Goal: Answer question/provide support

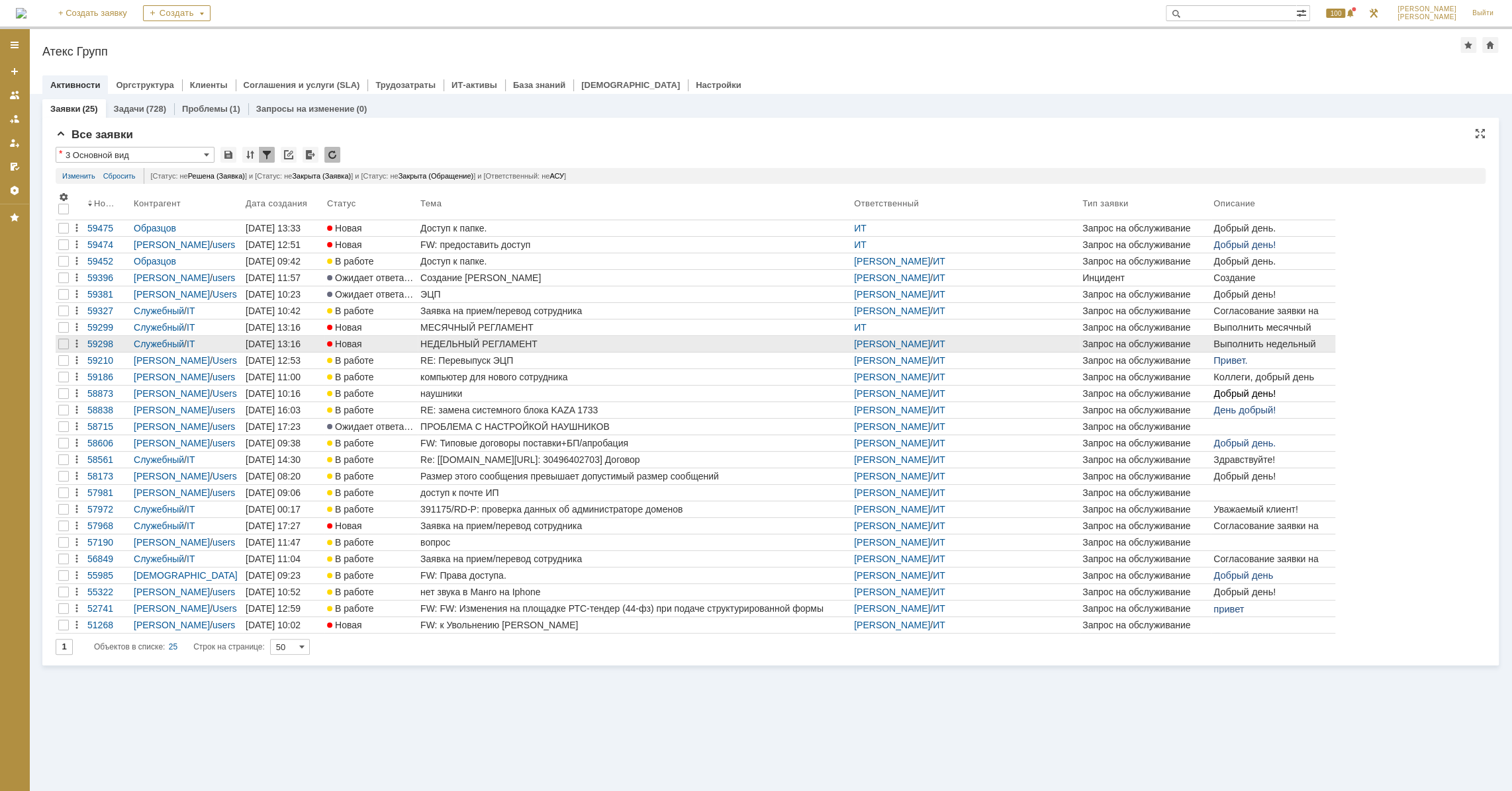
click at [529, 341] on div "НЕДЕЛЬНЫЙ РЕГЛАМЕНТ" at bounding box center [634, 344] width 428 height 11
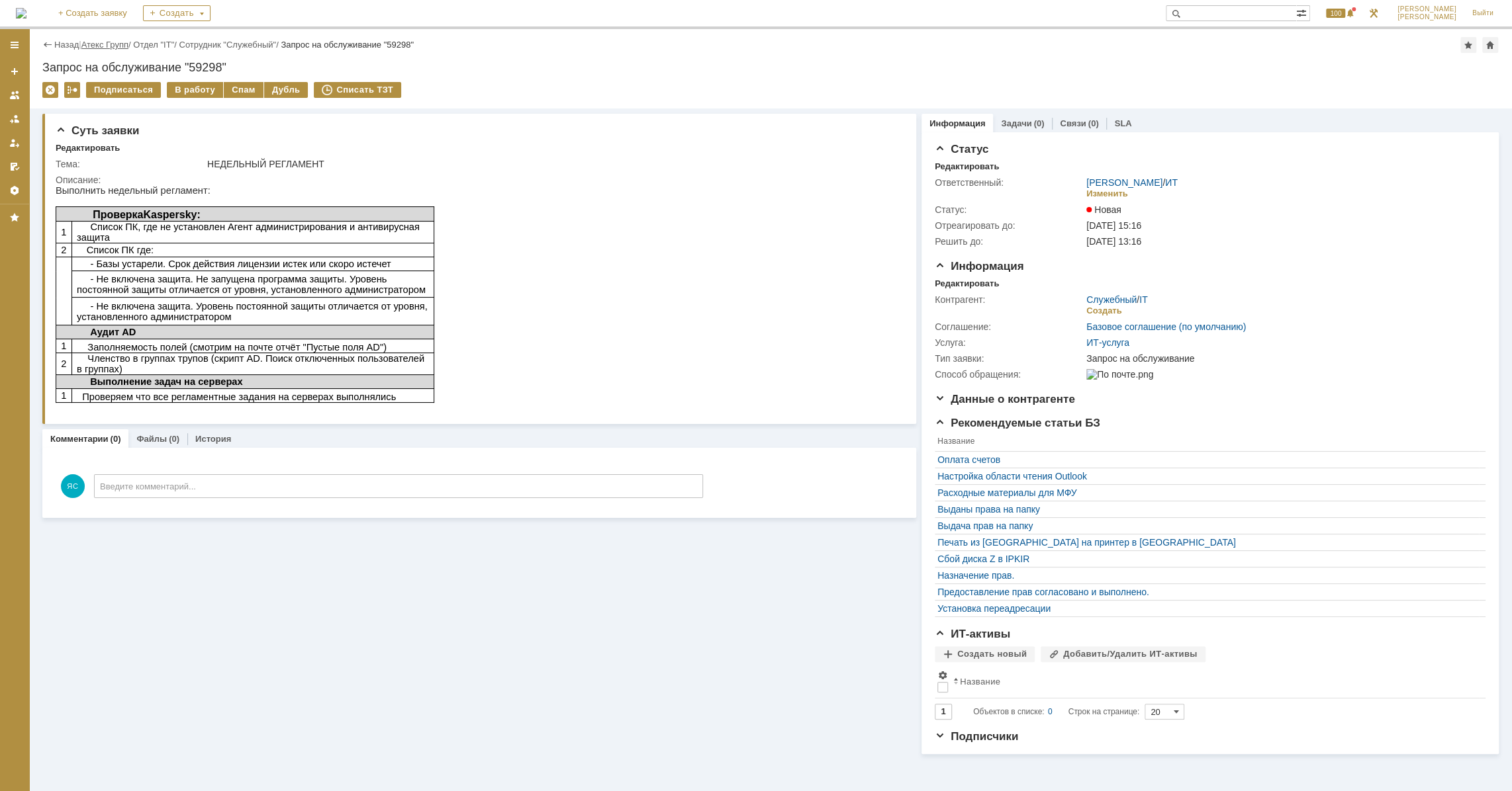
click at [112, 47] on link "Атекс Групп" at bounding box center [105, 44] width 47 height 10
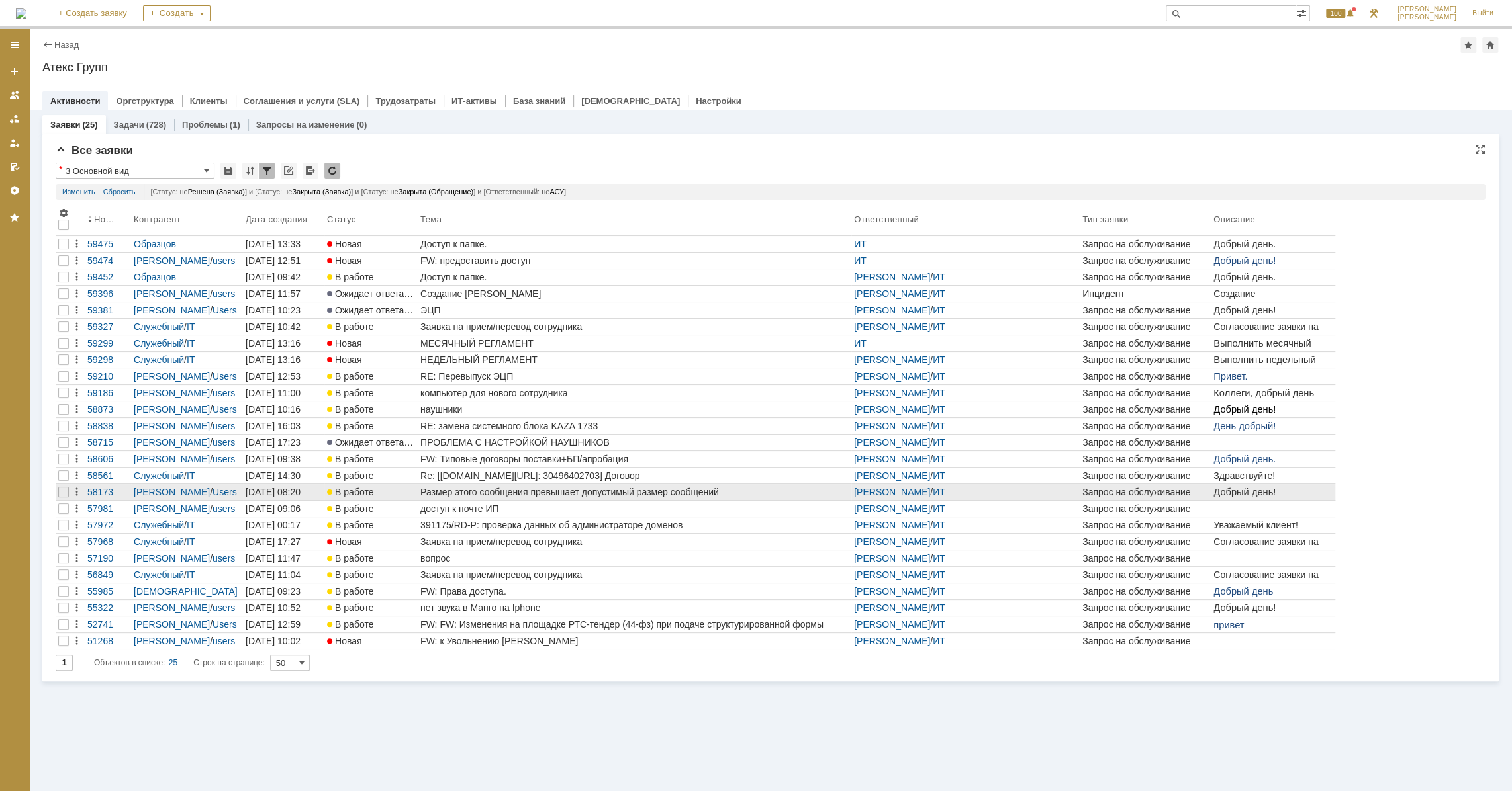
click at [550, 487] on div "Размер этого сообщения превышает допустимый размер сообщений" at bounding box center [634, 492] width 428 height 11
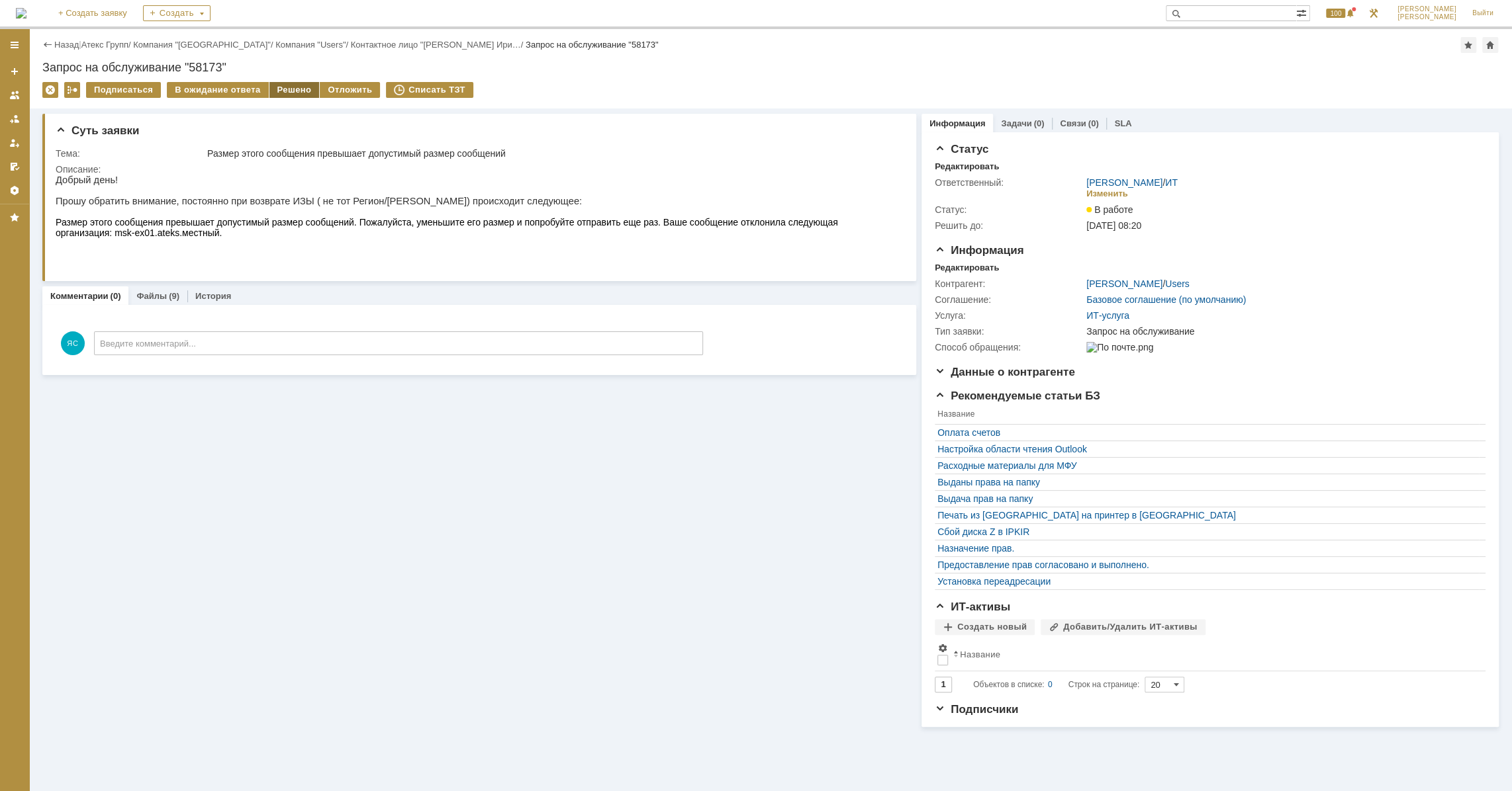
click at [274, 88] on div "Решено" at bounding box center [295, 90] width 50 height 16
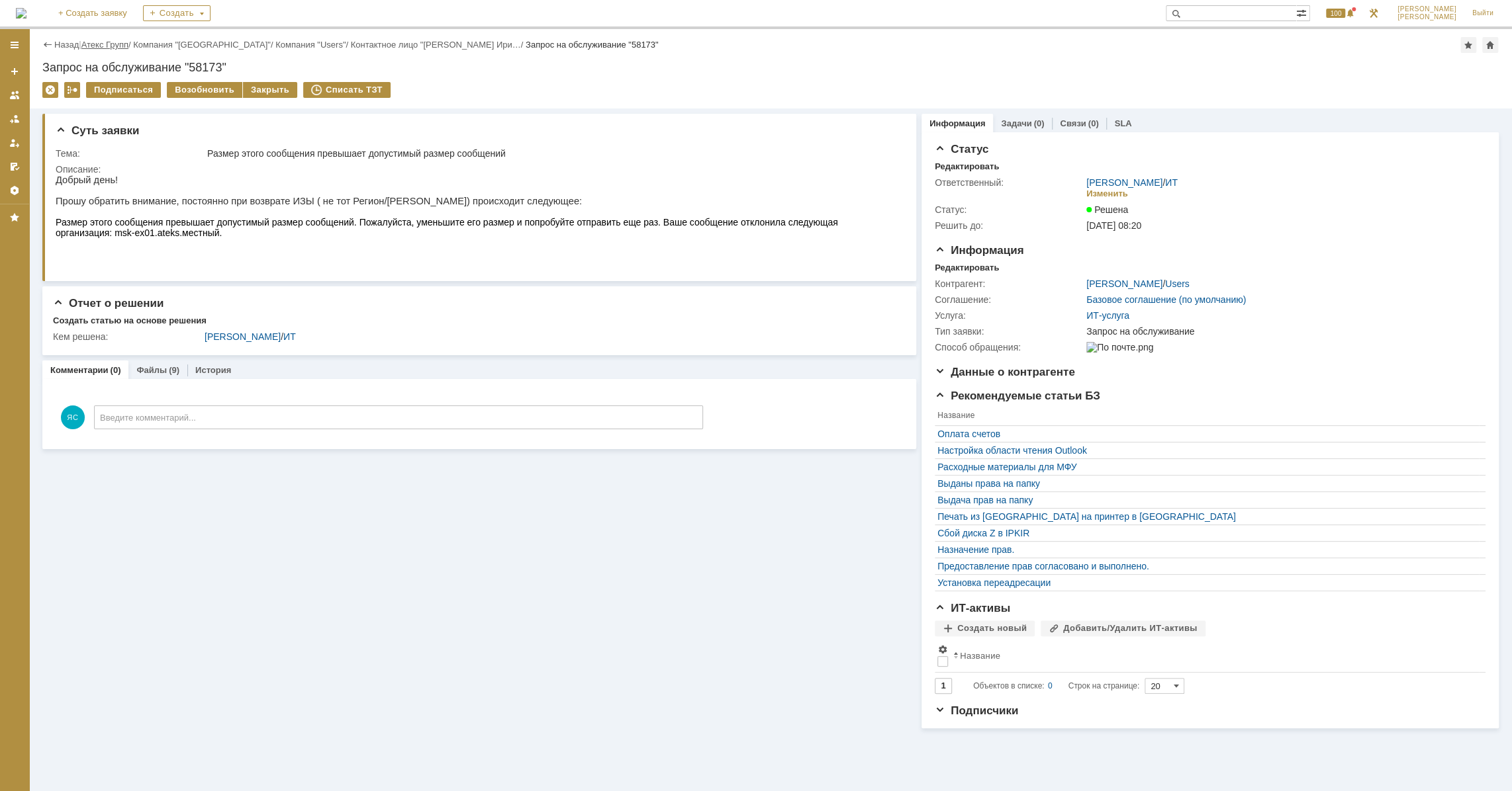
click at [110, 46] on link "Атекс Групп" at bounding box center [105, 44] width 47 height 10
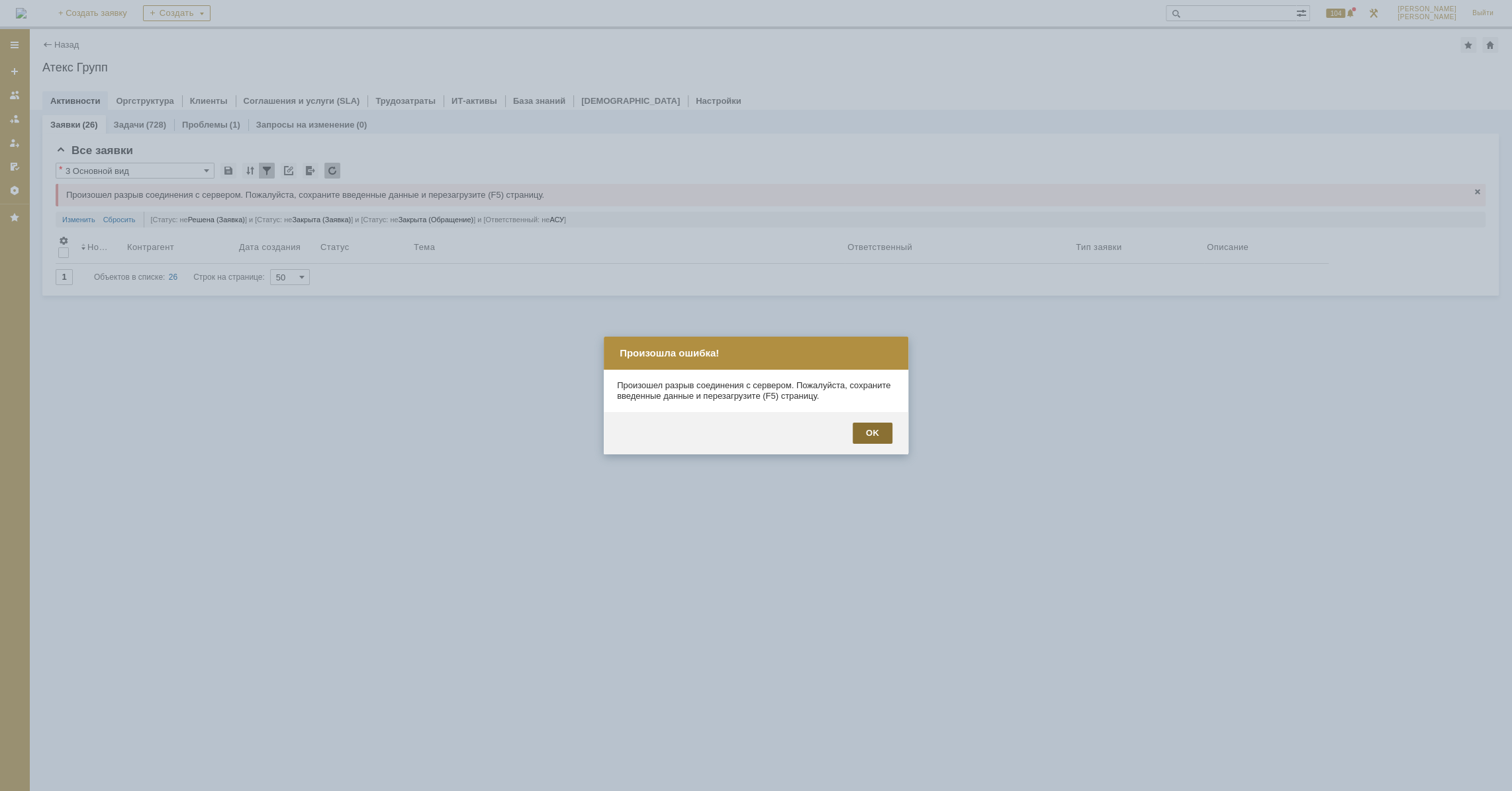
click at [868, 432] on div "OK" at bounding box center [872, 433] width 40 height 21
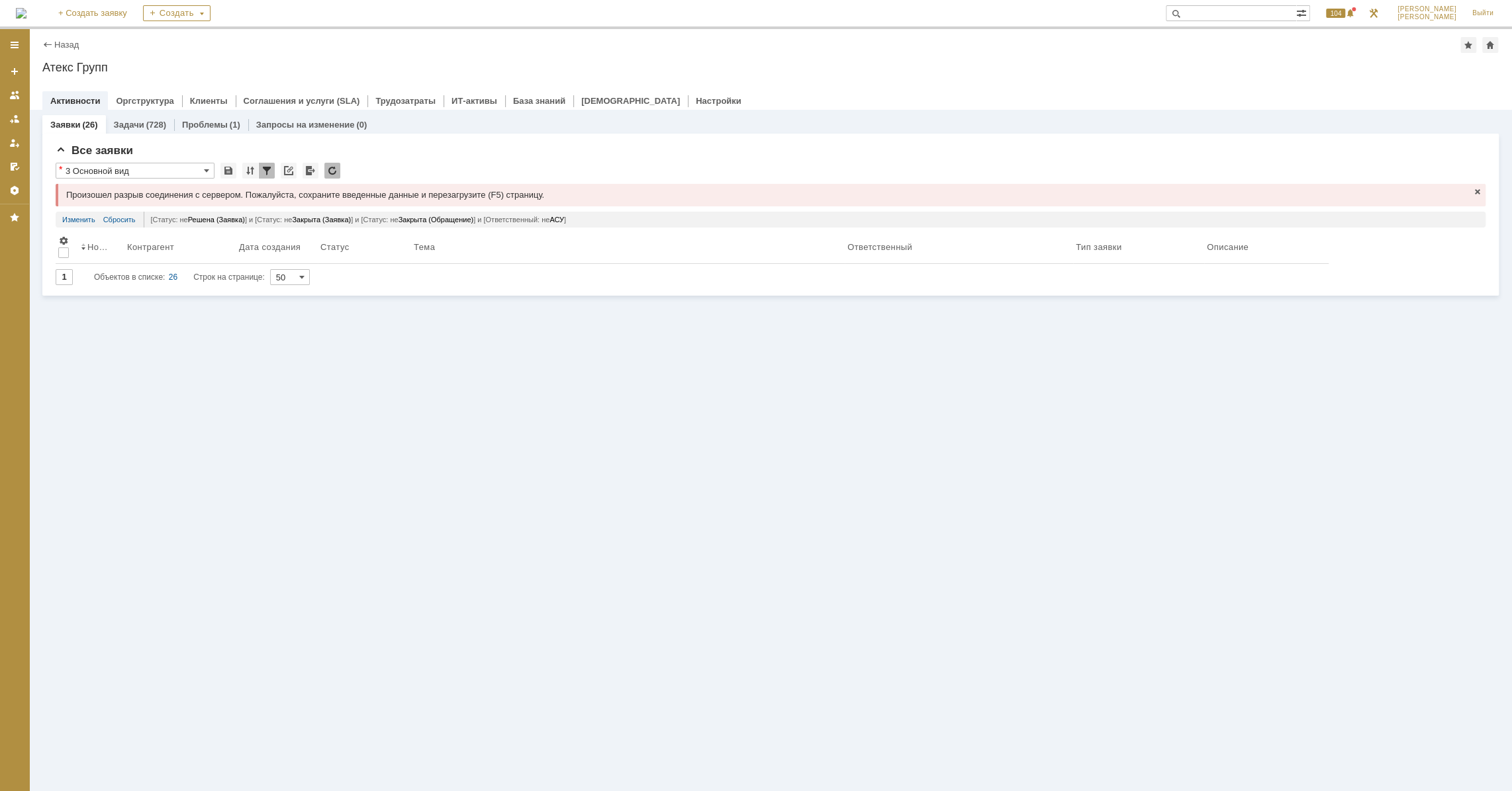
click at [721, 445] on div "Заявки (26) Задачи (728) Проблемы (1) Запросы на изменение (0) Все заявки * 3 О…" at bounding box center [770, 450] width 1483 height 681
click at [61, 45] on link "Назад" at bounding box center [67, 44] width 25 height 10
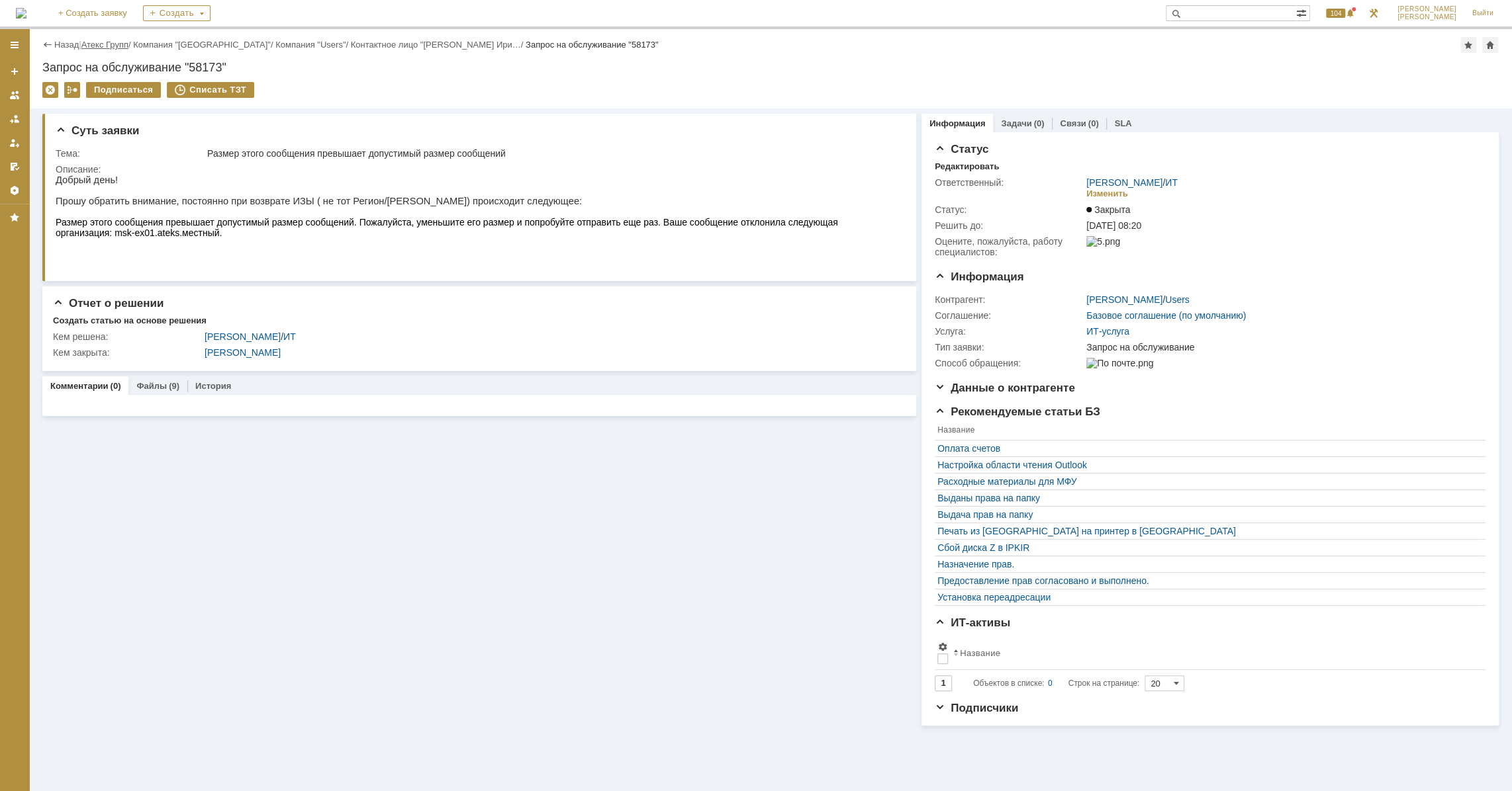
click at [90, 46] on link "Атекс Групп" at bounding box center [105, 44] width 47 height 10
